Goal: Task Accomplishment & Management: Manage account settings

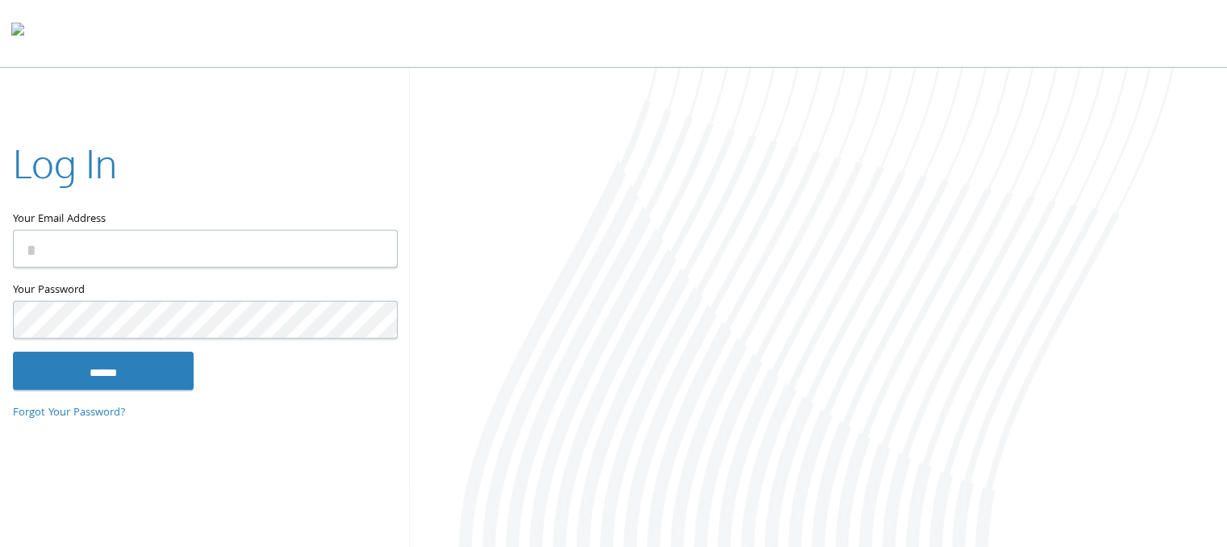
click at [367, 254] on input "Your Email Address" at bounding box center [205, 249] width 385 height 38
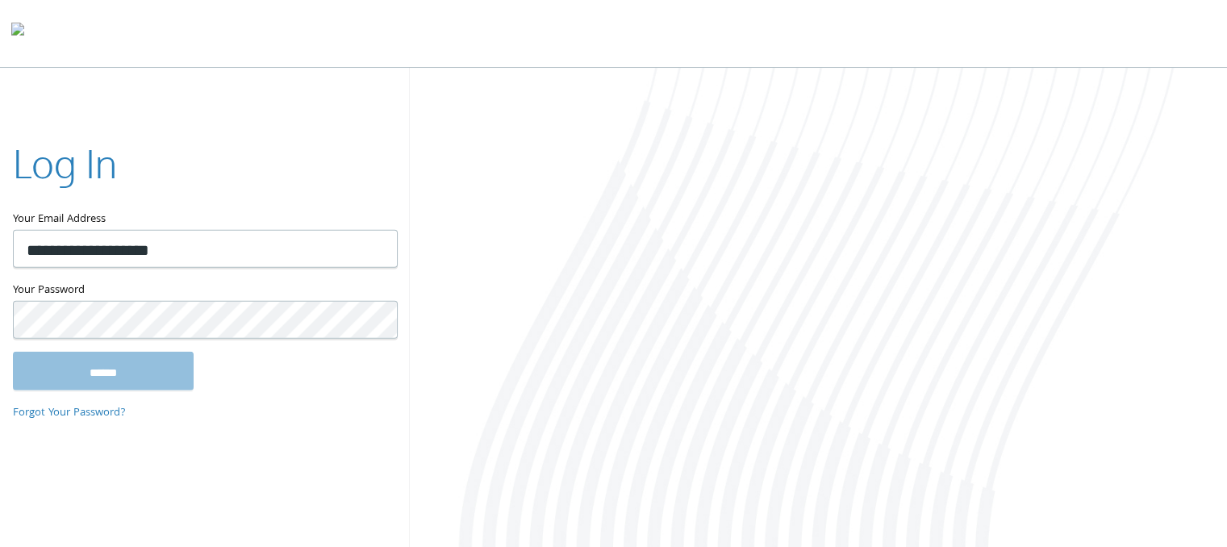
type input "**********"
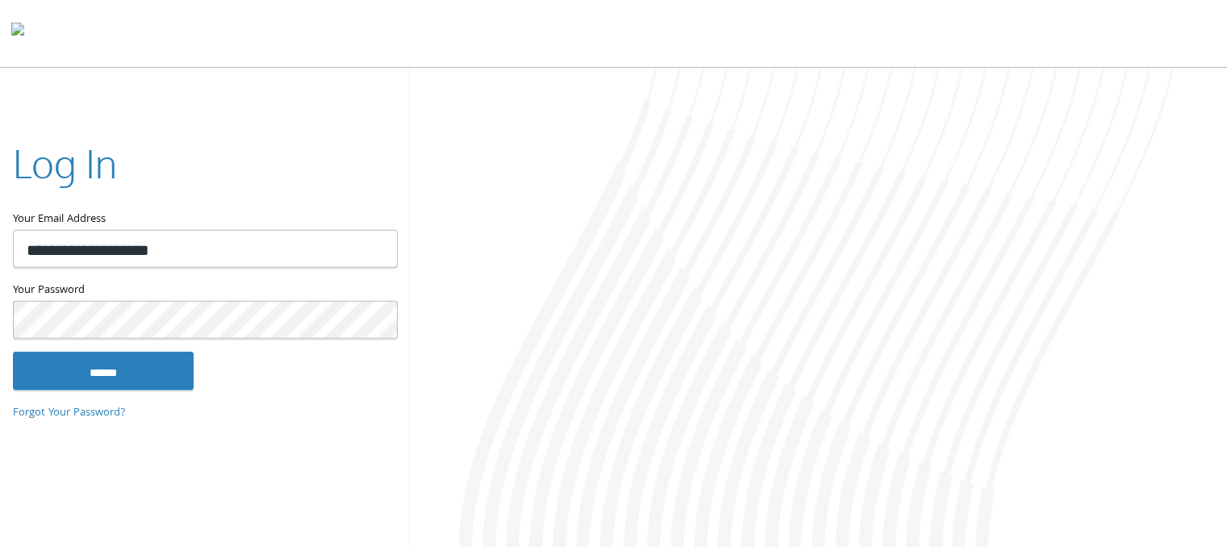
click at [13, 351] on input "******" at bounding box center [103, 370] width 181 height 39
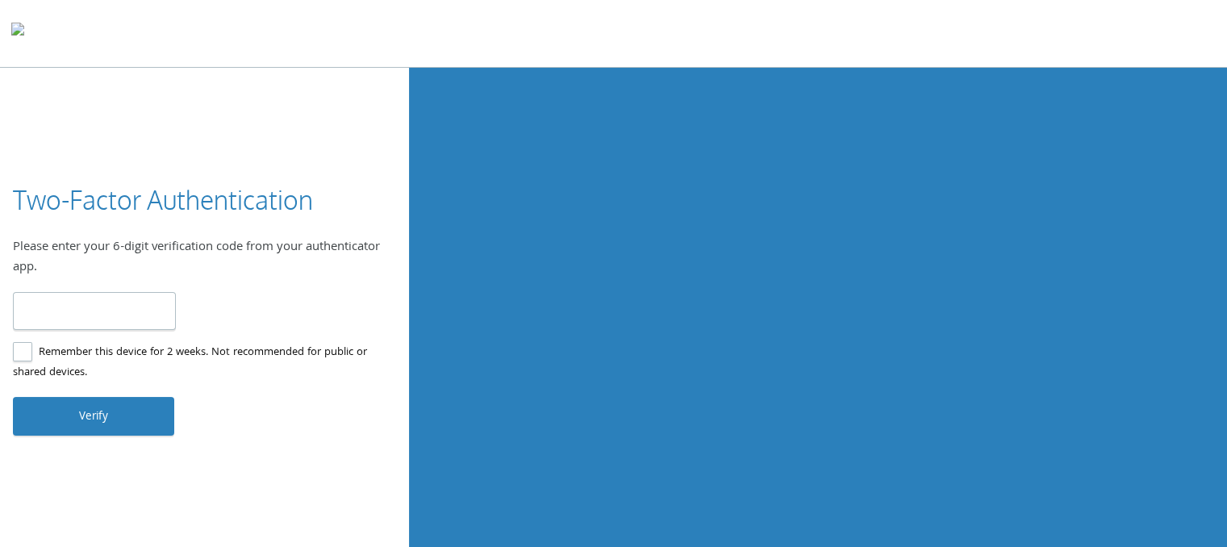
type input "******"
